Goal: Information Seeking & Learning: Learn about a topic

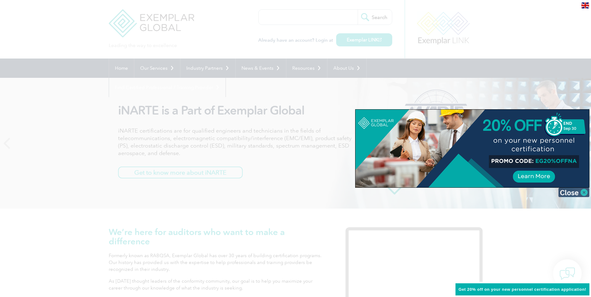
click at [585, 193] on img at bounding box center [574, 192] width 31 height 9
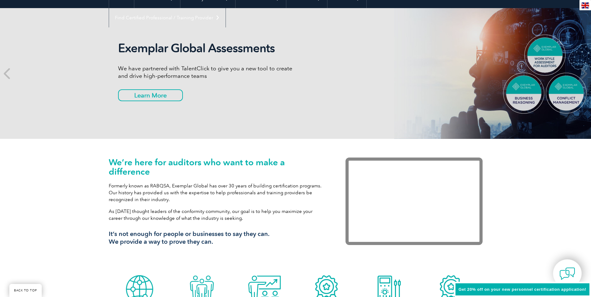
scroll to position [58, 0]
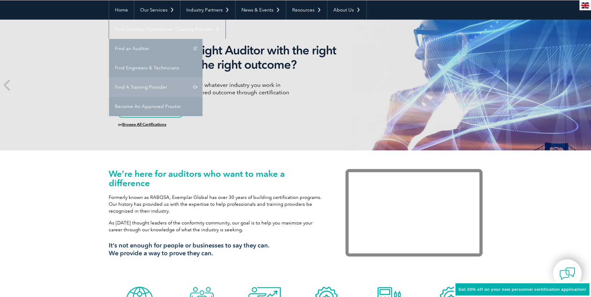
click at [203, 78] on link "Find A Training Provider" at bounding box center [155, 87] width 93 height 19
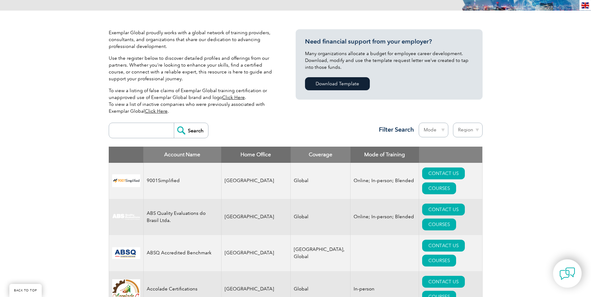
scroll to position [143, 0]
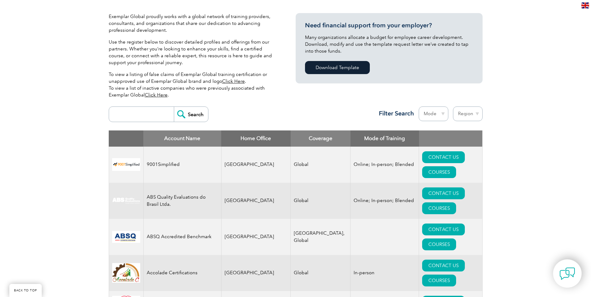
click at [477, 113] on select "Region Australia Bahrain Bangladesh Brazil Canada Colombia Dominican Republic E…" at bounding box center [468, 114] width 30 height 15
select select "[GEOGRAPHIC_DATA]"
click at [453, 107] on select "Region Australia Bahrain Bangladesh Brazil Canada Colombia Dominican Republic E…" at bounding box center [468, 114] width 30 height 15
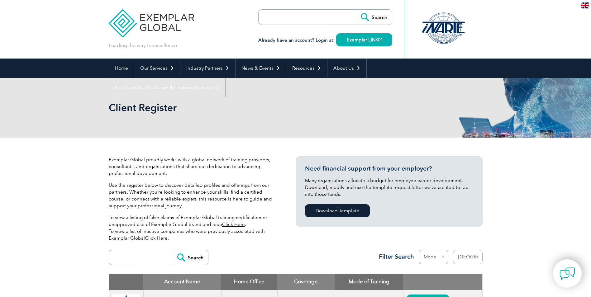
select select "[GEOGRAPHIC_DATA]"
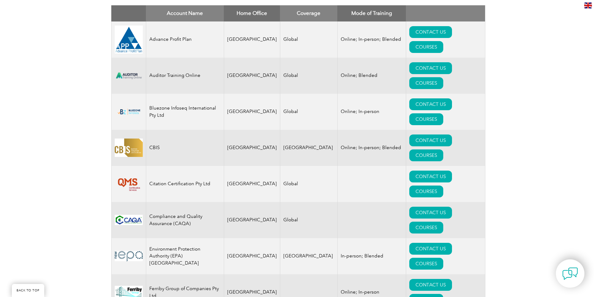
scroll to position [266, 0]
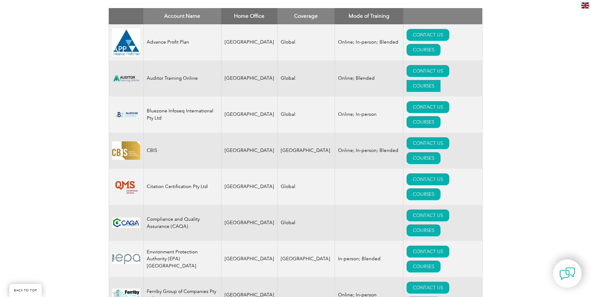
click at [441, 80] on link "COURSES" at bounding box center [424, 86] width 34 height 12
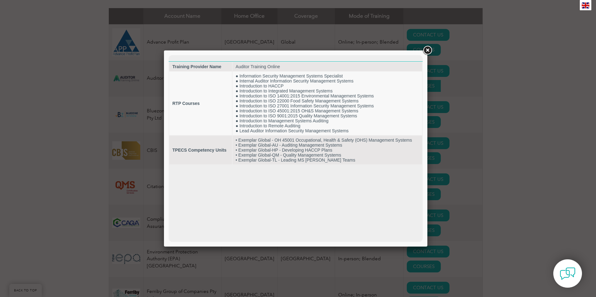
scroll to position [0, 0]
